Goal: Find specific page/section: Find specific page/section

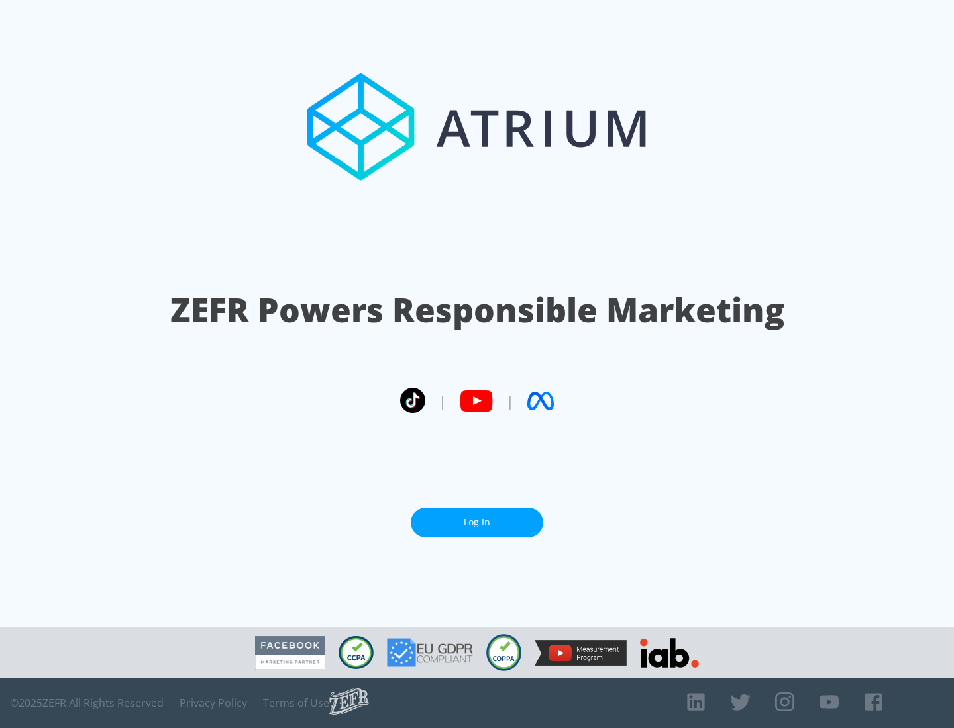
click at [477, 517] on link "Log In" at bounding box center [477, 523] width 132 height 30
